Goal: Transaction & Acquisition: Purchase product/service

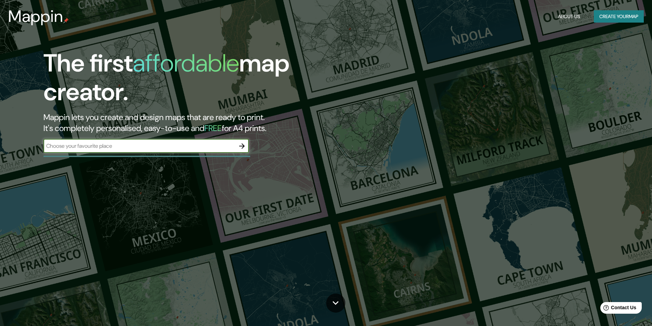
click at [138, 146] on input "text" at bounding box center [139, 146] width 192 height 8
type input "AGUA [PERSON_NAME][GEOGRAPHIC_DATA]"
click at [243, 146] on icon "button" at bounding box center [241, 145] width 5 height 5
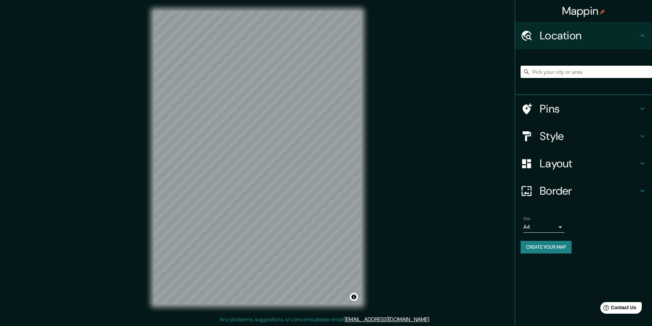
click at [551, 134] on h4 "Style" at bounding box center [589, 136] width 99 height 14
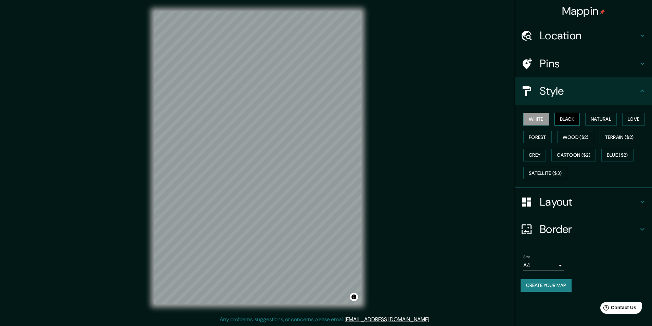
click at [560, 119] on button "Black" at bounding box center [567, 119] width 26 height 13
click at [540, 118] on button "White" at bounding box center [536, 119] width 26 height 13
click at [599, 117] on button "Natural" at bounding box center [600, 119] width 31 height 13
click at [541, 139] on button "Forest" at bounding box center [537, 137] width 28 height 13
click at [540, 119] on button "White" at bounding box center [536, 119] width 26 height 13
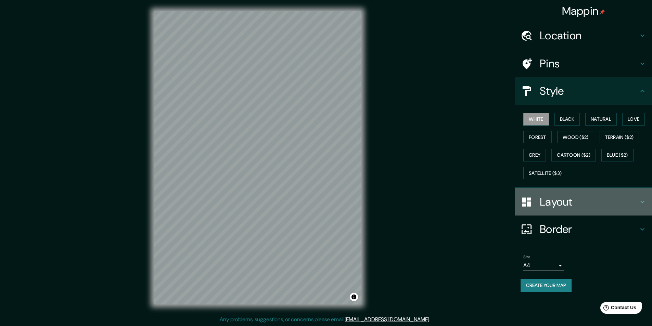
click at [544, 202] on h4 "Layout" at bounding box center [589, 202] width 99 height 14
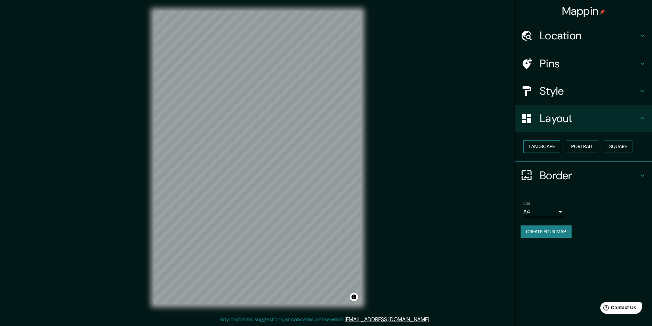
click at [541, 148] on button "Landscape" at bounding box center [541, 146] width 37 height 13
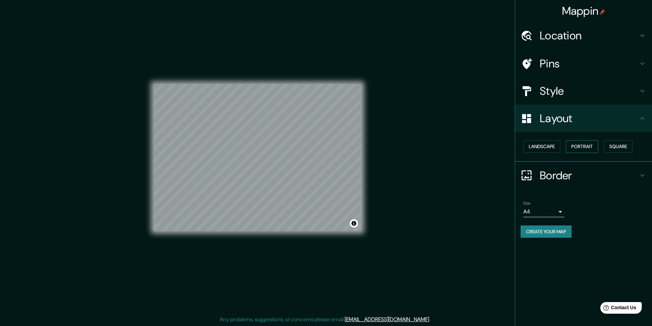
click at [578, 145] on button "Portrait" at bounding box center [582, 146] width 33 height 13
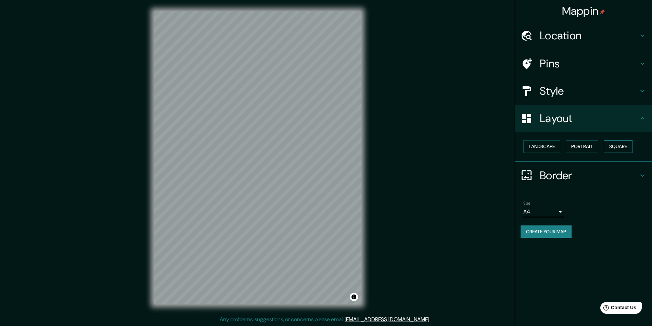
click at [620, 144] on button "Square" at bounding box center [618, 146] width 29 height 13
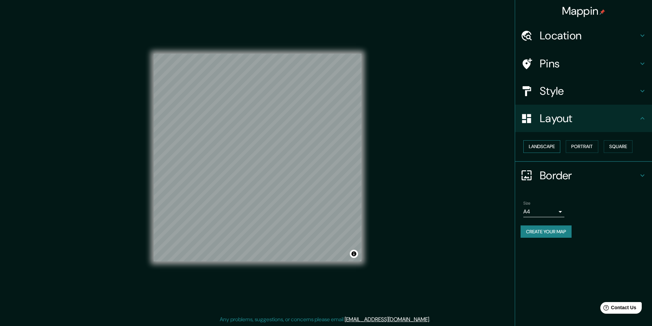
click at [551, 145] on button "Landscape" at bounding box center [541, 146] width 37 height 13
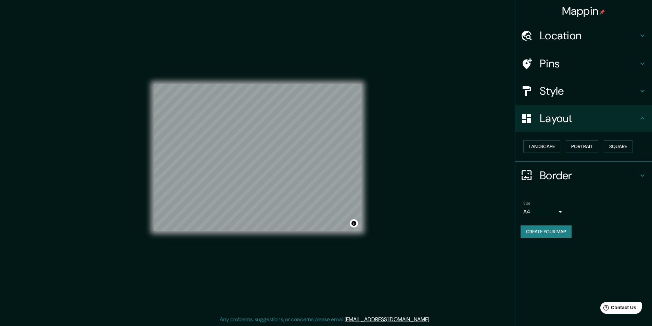
click at [578, 38] on h4 "Location" at bounding box center [589, 36] width 99 height 14
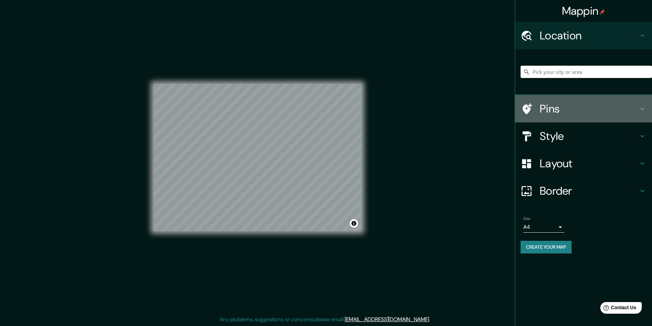
click at [562, 109] on h4 "Pins" at bounding box center [589, 109] width 99 height 14
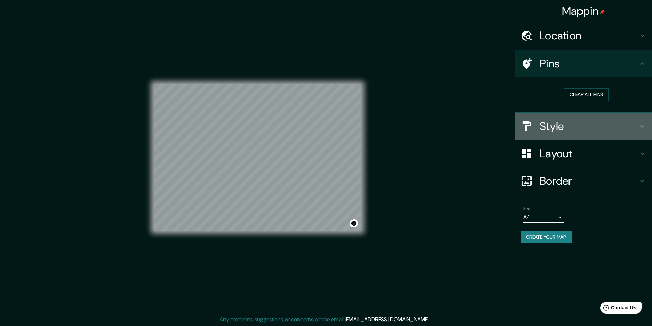
click at [554, 128] on h4 "Style" at bounding box center [589, 126] width 99 height 14
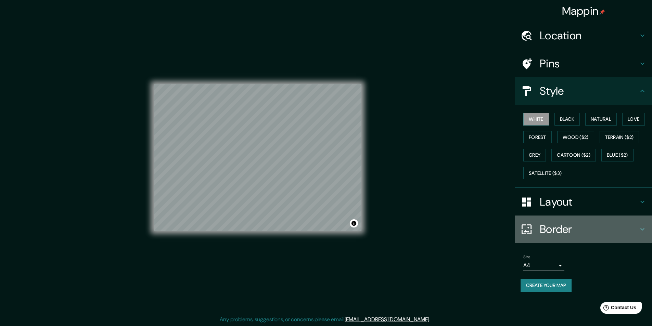
click at [561, 231] on h4 "Border" at bounding box center [589, 229] width 99 height 14
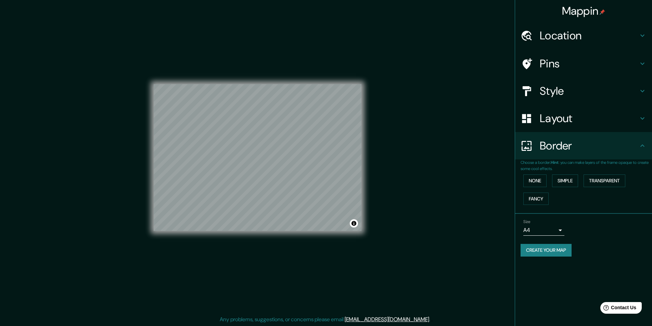
click at [549, 122] on h4 "Layout" at bounding box center [589, 119] width 99 height 14
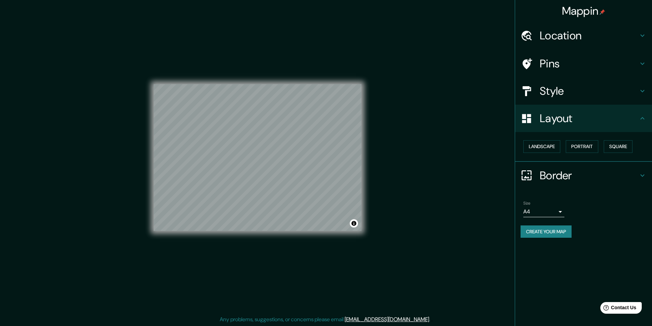
scroll to position [0, 0]
click at [533, 231] on button "Create your map" at bounding box center [545, 231] width 51 height 13
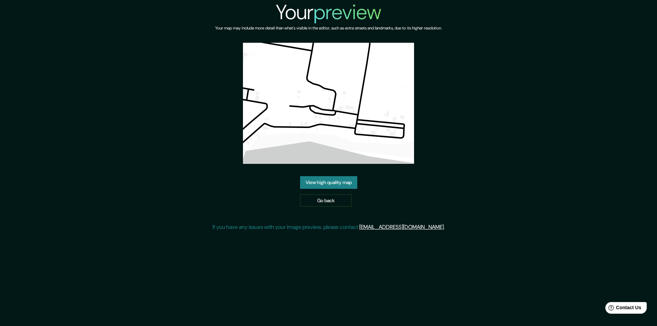
click at [345, 116] on img at bounding box center [328, 103] width 171 height 121
drag, startPoint x: 343, startPoint y: 122, endPoint x: 326, endPoint y: 118, distance: 17.2
click at [326, 118] on img at bounding box center [328, 103] width 171 height 121
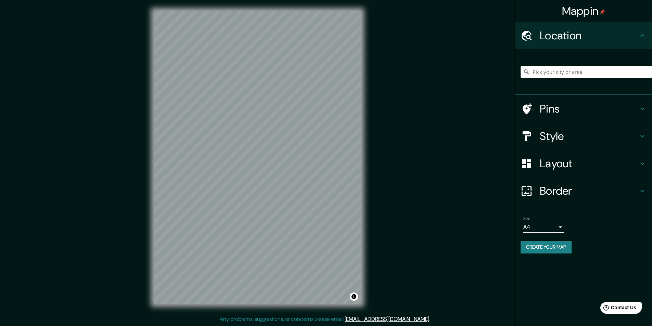
click at [553, 135] on h4 "Style" at bounding box center [589, 136] width 99 height 14
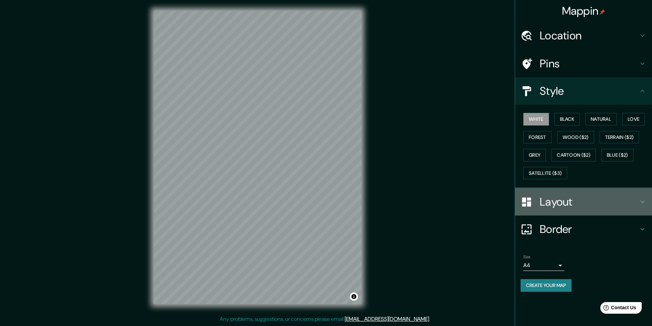
click at [549, 205] on h4 "Layout" at bounding box center [589, 202] width 99 height 14
